Goal: Task Accomplishment & Management: Use online tool/utility

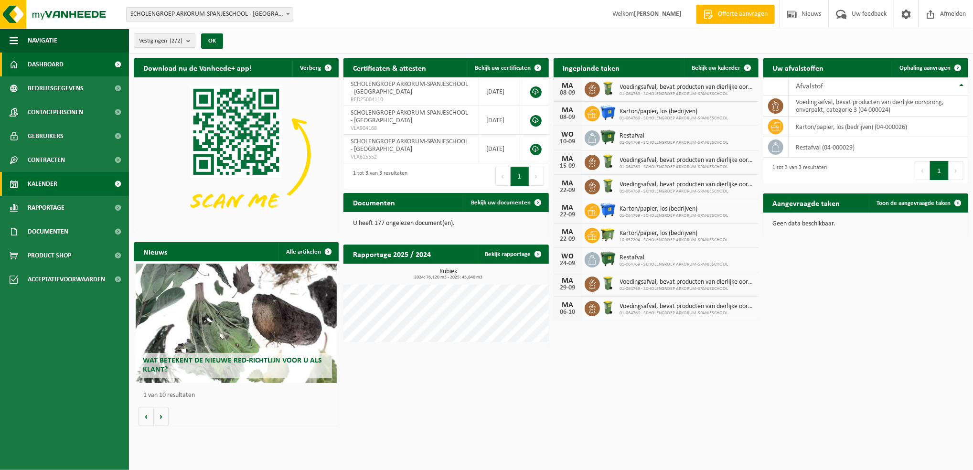
click at [38, 185] on span "Kalender" at bounding box center [43, 184] width 30 height 24
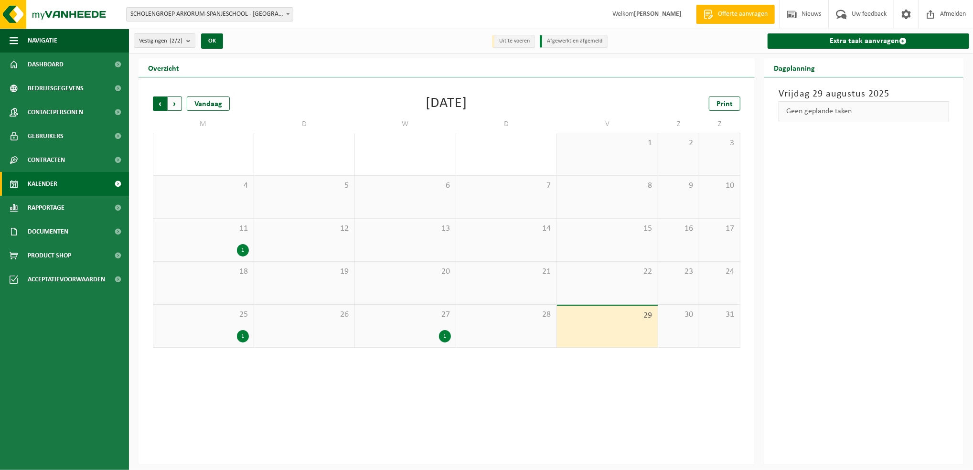
click at [173, 104] on span "Volgende" at bounding box center [175, 103] width 14 height 14
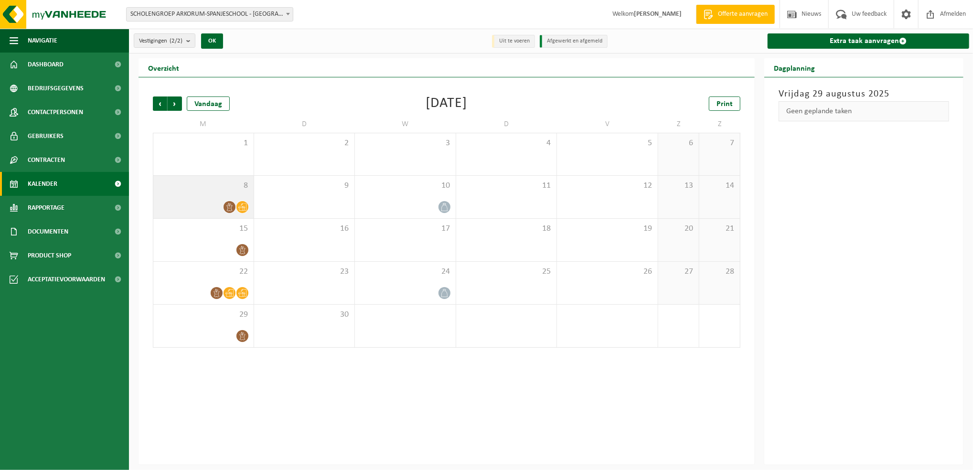
click at [242, 207] on icon at bounding box center [242, 207] width 8 height 8
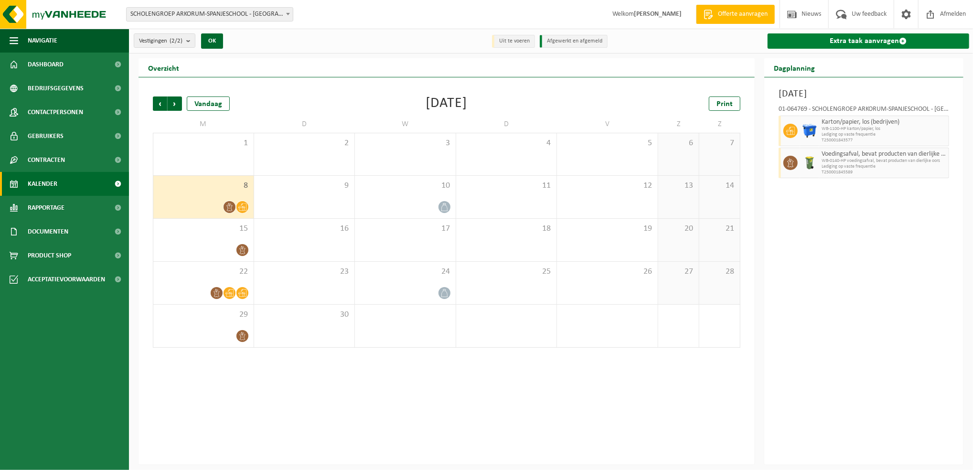
click at [830, 35] on link "Extra taak aanvragen" at bounding box center [867, 40] width 201 height 15
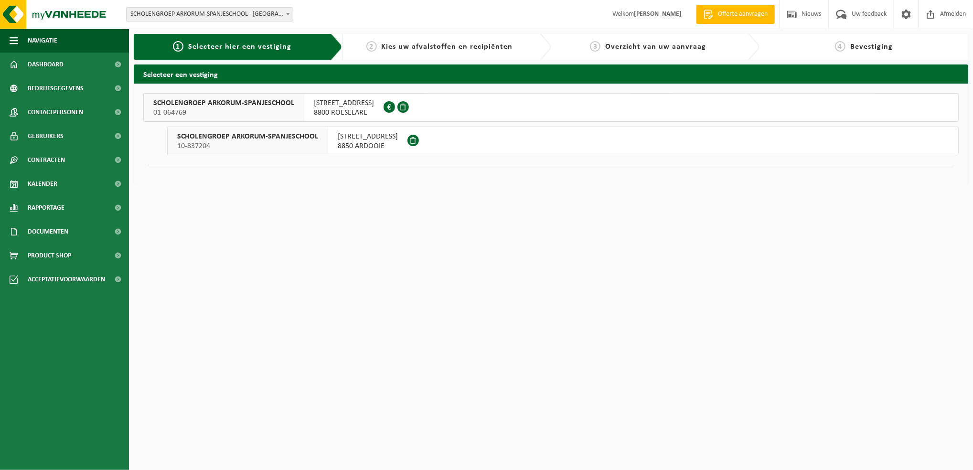
click at [399, 141] on div "KROMMESTRAAT 2 8850 ARDOOIE" at bounding box center [367, 141] width 79 height 28
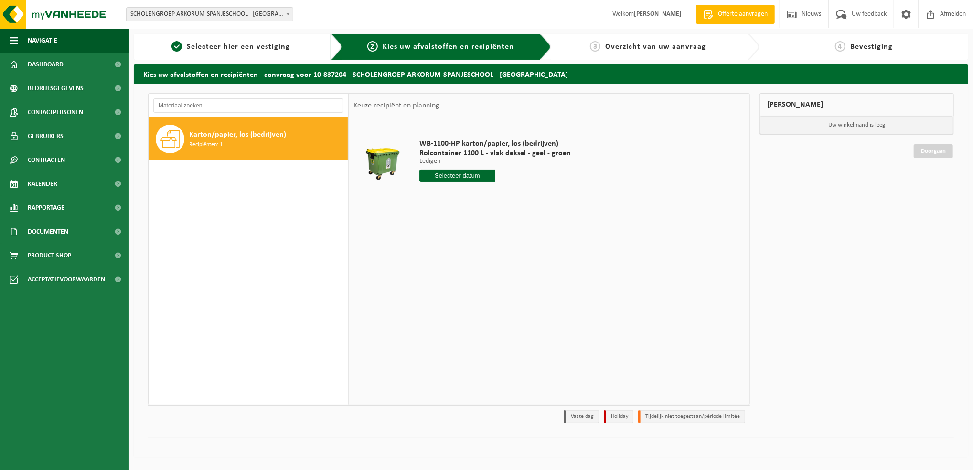
click at [265, 149] on div "Karton/papier, los (bedrijven) Recipiënten: 1" at bounding box center [267, 139] width 156 height 29
click at [476, 168] on div "WB-1100-HP karton/papier, los (bedrijven) Rolcontainer 1100 L - vlak deksel - g…" at bounding box center [494, 162] width 161 height 66
click at [474, 177] on input "text" at bounding box center [457, 175] width 76 height 12
click at [430, 229] on div "1" at bounding box center [428, 229] width 17 height 15
type input "Van [DATE]"
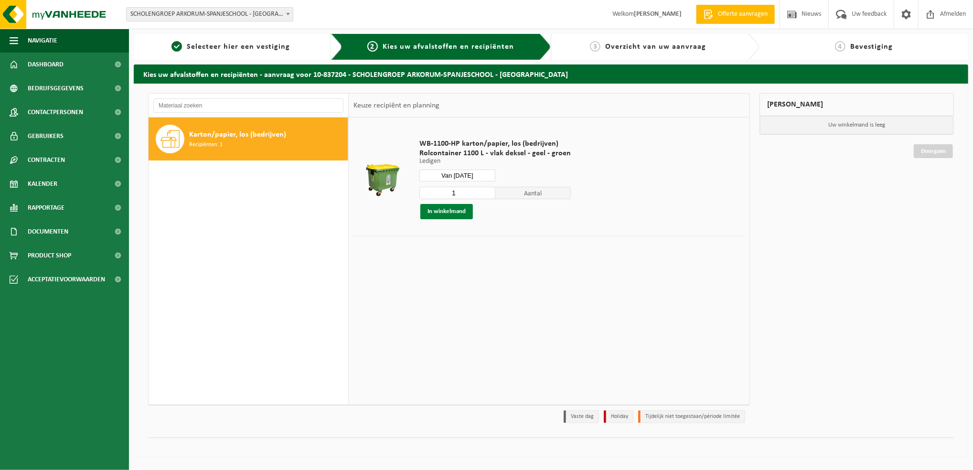
click at [443, 218] on button "In winkelmand" at bounding box center [446, 211] width 53 height 15
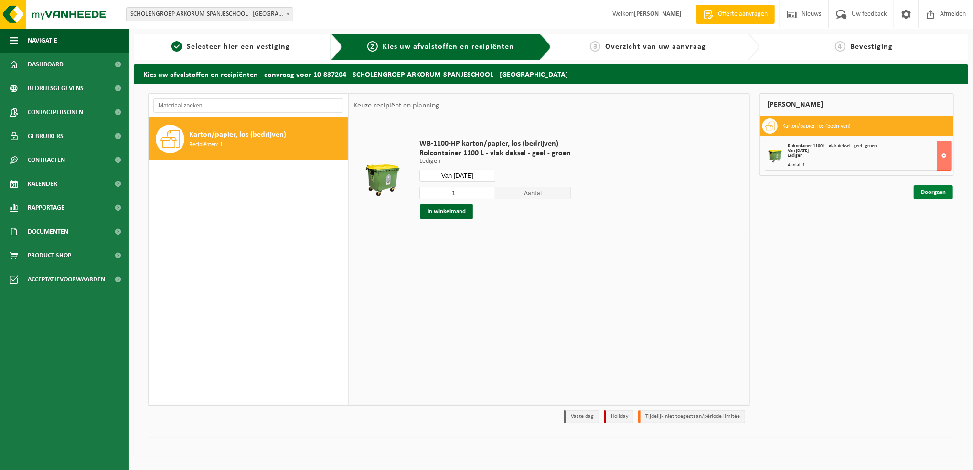
click at [932, 190] on link "Doorgaan" at bounding box center [932, 192] width 39 height 14
